Goal: Use online tool/utility

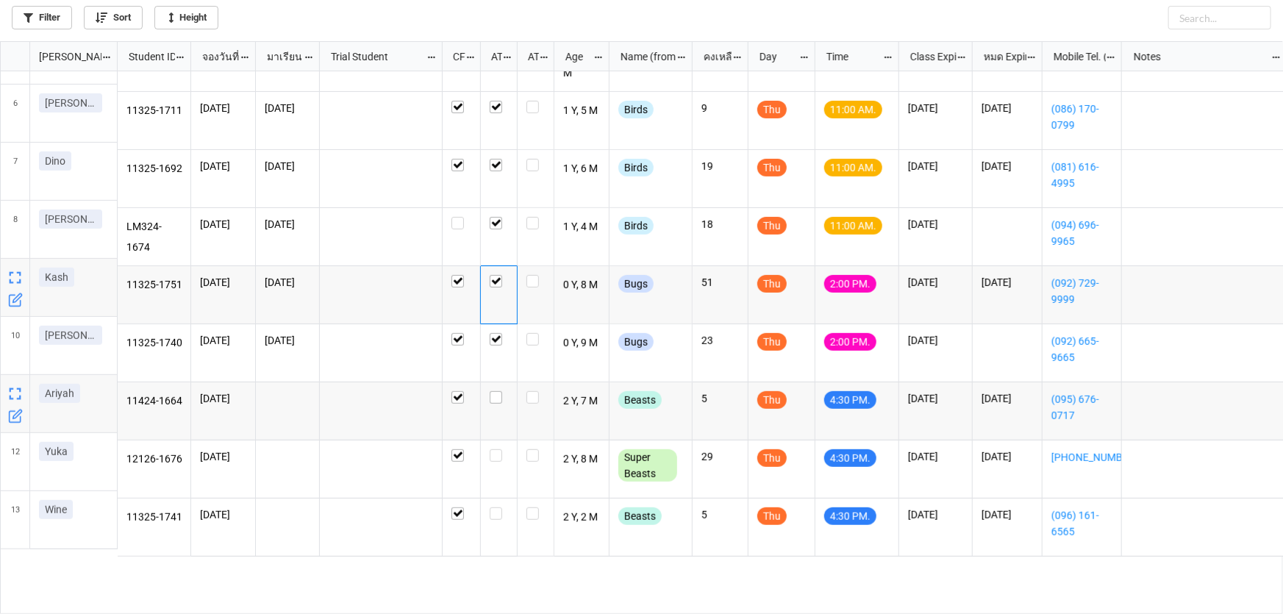
scroll to position [210, 0]
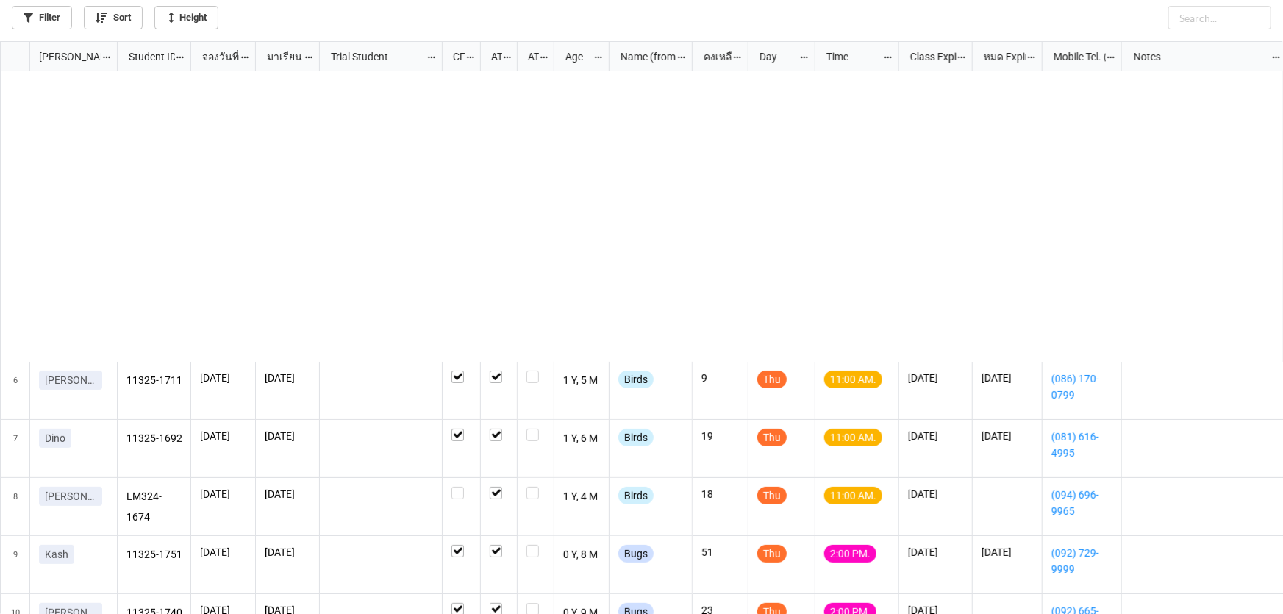
scroll to position [335, 0]
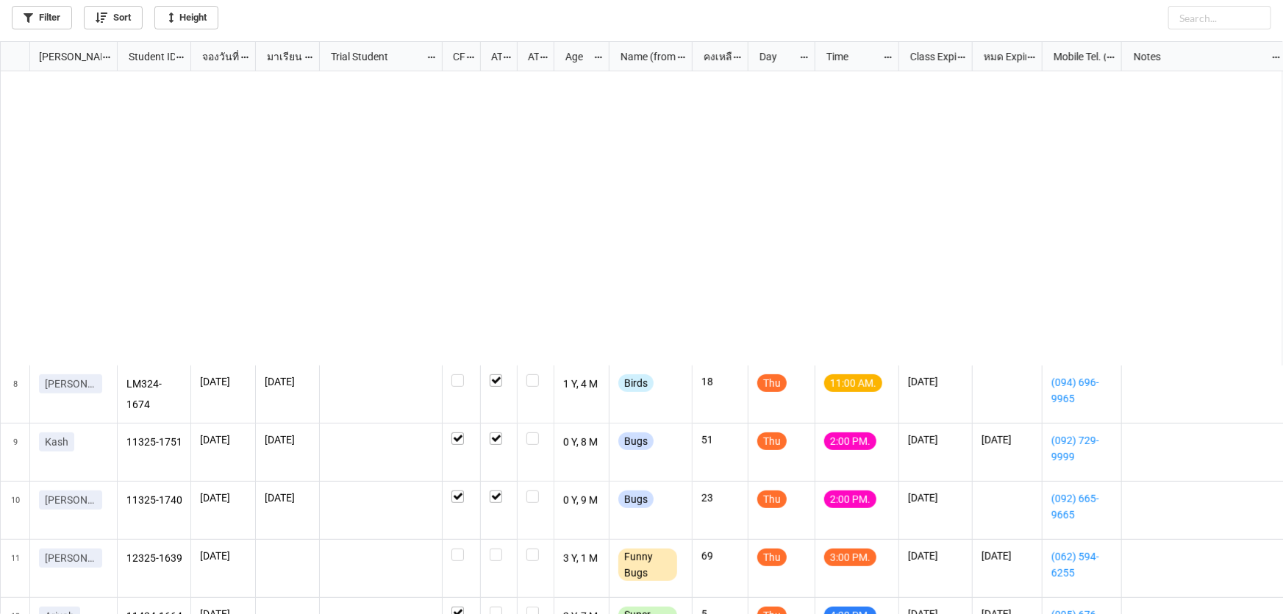
scroll to position [451, 0]
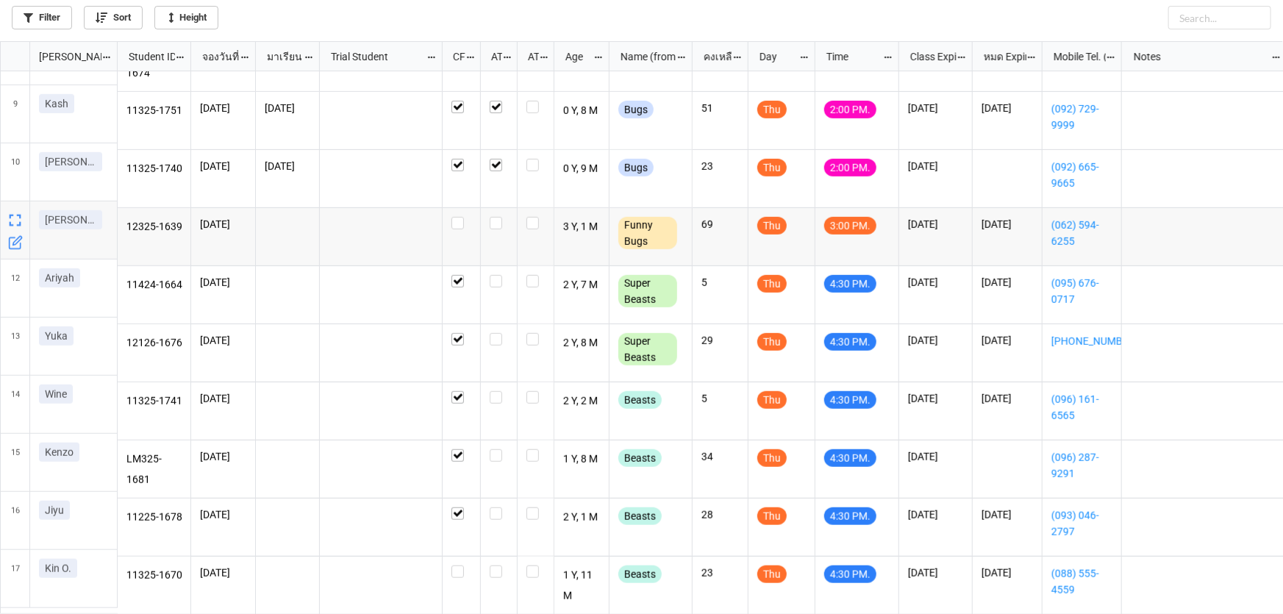
click at [496, 222] on div "grid" at bounding box center [499, 237] width 37 height 58
click at [496, 217] on label "grid" at bounding box center [499, 217] width 18 height 0
checkbox input "true"
